Goal: Find specific page/section: Find specific page/section

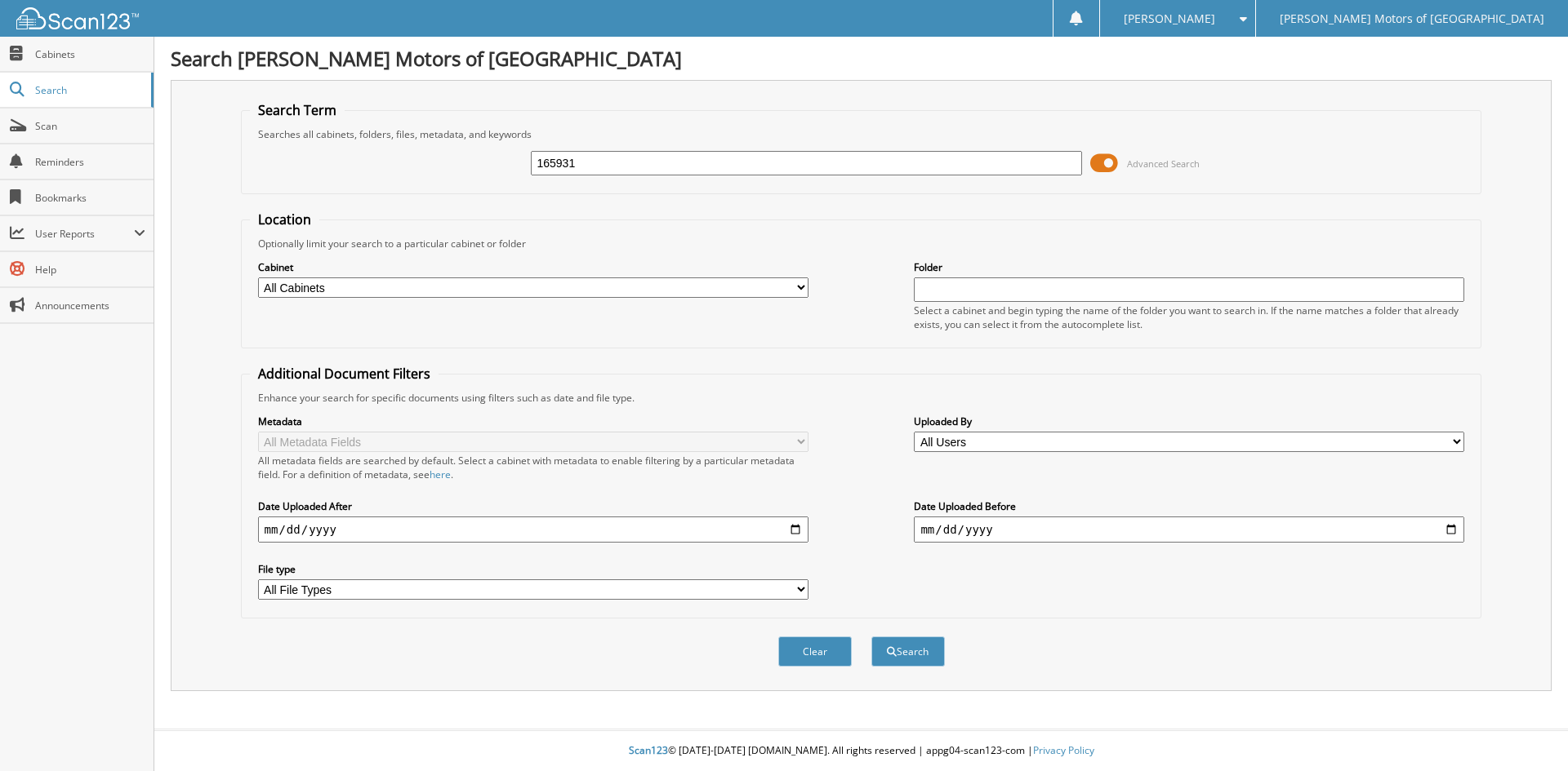
type input "165931"
click at [871, 636] on button "Search" at bounding box center [908, 651] width 74 height 30
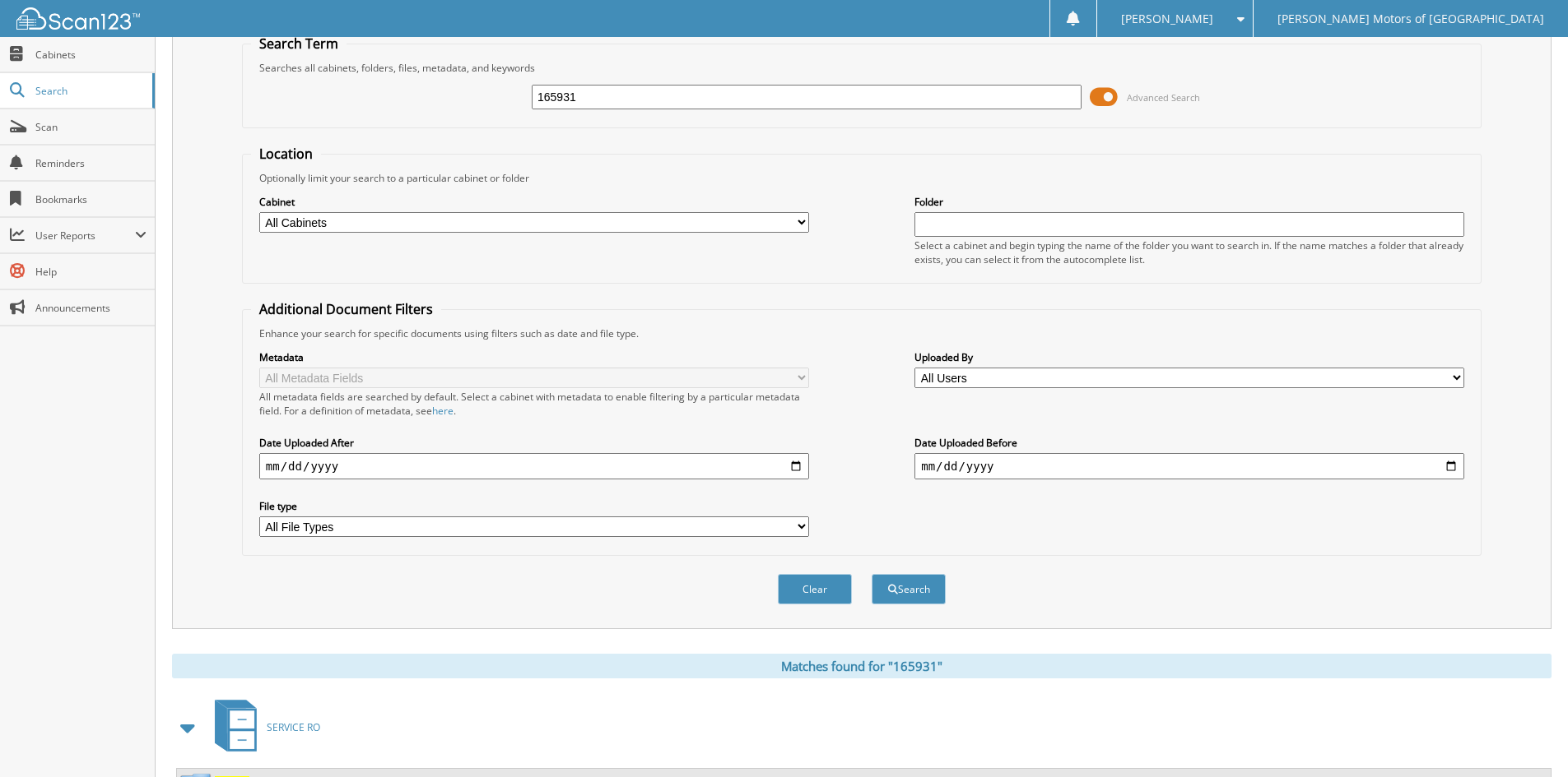
scroll to position [206, 0]
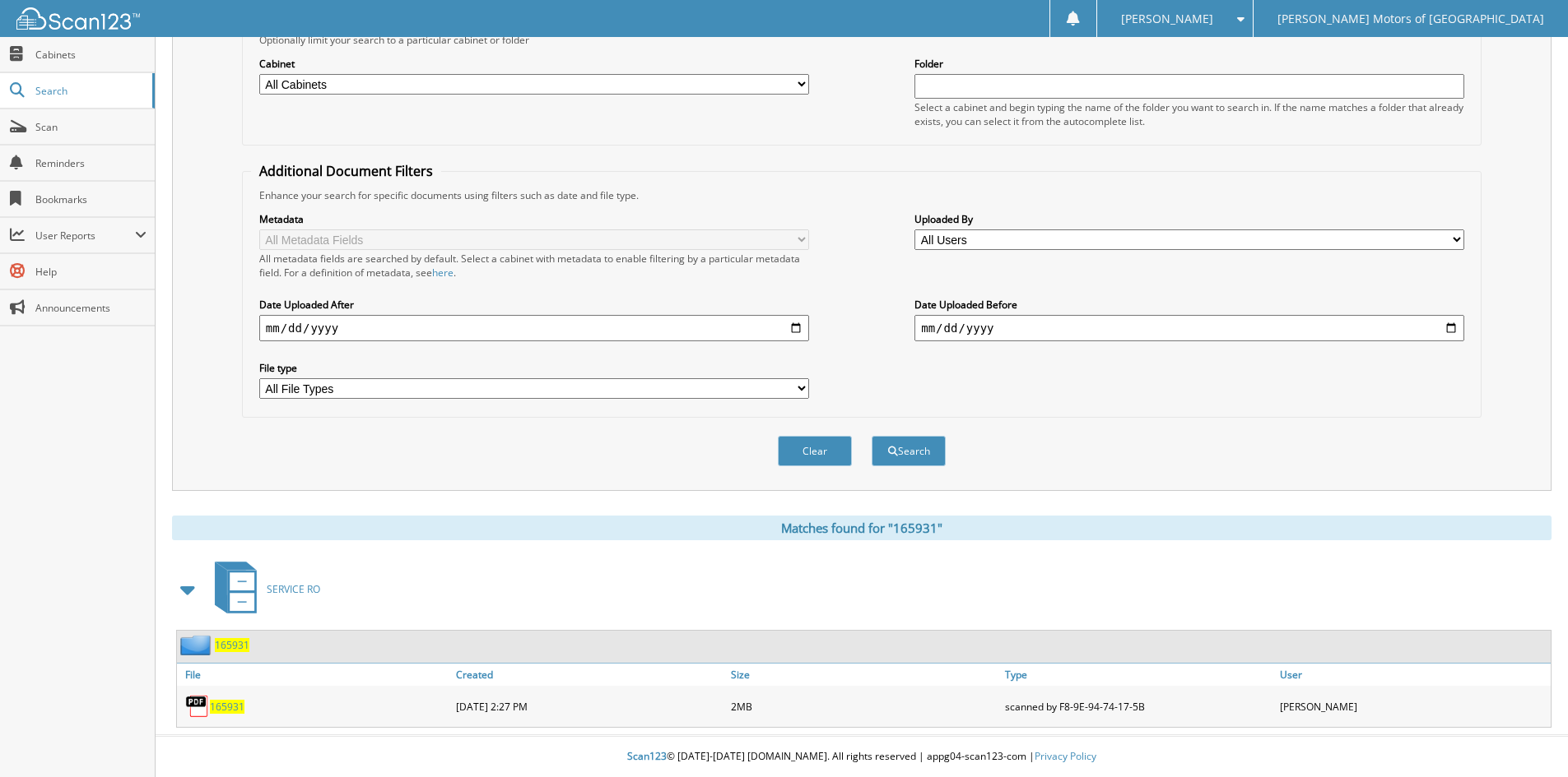
click at [230, 710] on span "165931" at bounding box center [227, 706] width 35 height 14
